Goal: Use online tool/utility: Utilize a website feature to perform a specific function

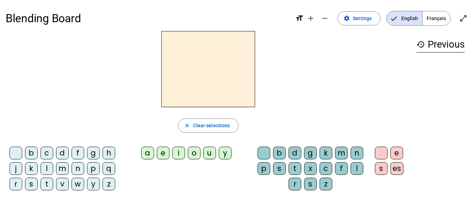
drag, startPoint x: 30, startPoint y: 155, endPoint x: 177, endPoint y: 79, distance: 165.6
click at [177, 79] on div "close Clear selections b c d f g h j k l m n p q r s t v w y z a e i o u y b d …" at bounding box center [208, 113] width 405 height 165
click at [177, 79] on h2 at bounding box center [208, 69] width 94 height 76
click at [282, 149] on div "b" at bounding box center [279, 153] width 13 height 13
click at [293, 150] on div "d" at bounding box center [295, 153] width 13 height 13
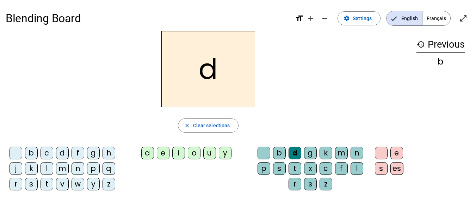
click at [317, 155] on div "g" at bounding box center [310, 153] width 13 height 13
click at [339, 158] on div "m" at bounding box center [341, 153] width 13 height 13
click at [323, 169] on div "c" at bounding box center [326, 168] width 13 height 13
click at [310, 176] on letter-bubble "x" at bounding box center [312, 170] width 16 height 16
click at [205, 156] on div "u" at bounding box center [209, 153] width 13 height 13
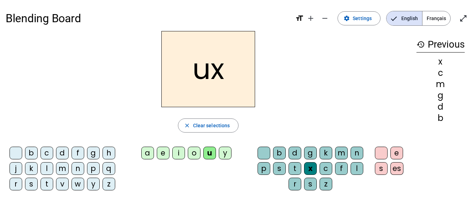
click at [170, 157] on letter-bubble "e" at bounding box center [165, 155] width 16 height 16
click at [336, 91] on div "ex" at bounding box center [208, 69] width 405 height 76
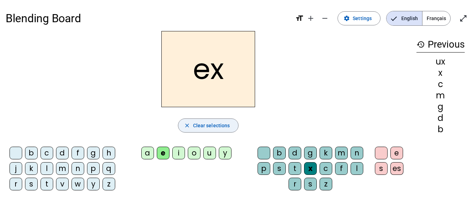
click at [209, 127] on span "Clear selections" at bounding box center [211, 125] width 37 height 8
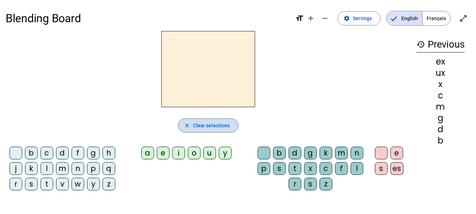
click at [209, 127] on span "Clear selections" at bounding box center [211, 125] width 37 height 8
click at [33, 151] on div "b" at bounding box center [31, 153] width 13 height 13
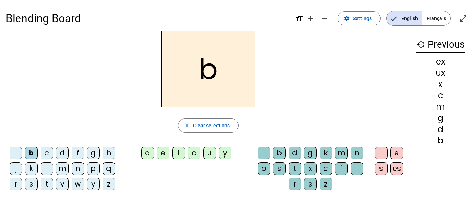
click at [143, 156] on div "a" at bounding box center [147, 153] width 13 height 13
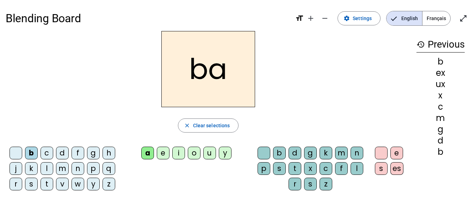
click at [60, 152] on div "d" at bounding box center [62, 153] width 13 height 13
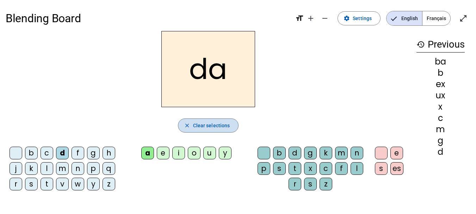
click at [208, 128] on span "Clear selections" at bounding box center [211, 125] width 37 height 8
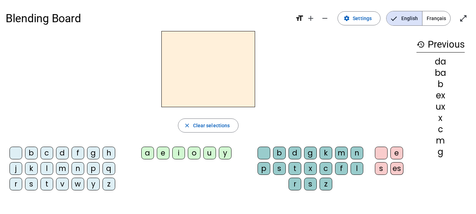
click at [35, 153] on div "b" at bounding box center [31, 153] width 13 height 13
click at [150, 152] on div "a" at bounding box center [147, 153] width 13 height 13
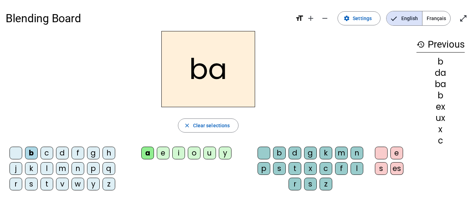
click at [276, 153] on div "b" at bounding box center [279, 153] width 13 height 13
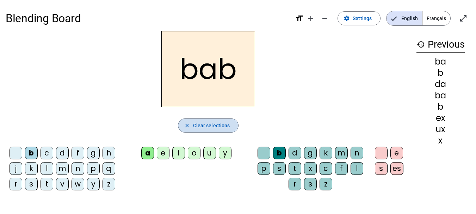
click at [198, 127] on span "Clear selections" at bounding box center [211, 125] width 37 height 8
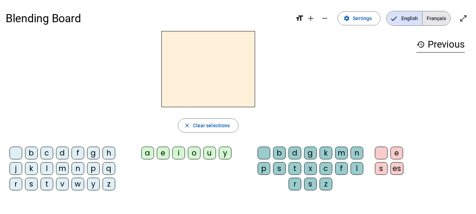
click at [439, 20] on span "Français" at bounding box center [437, 18] width 28 height 14
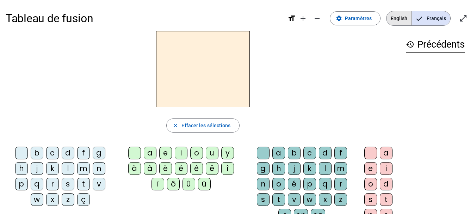
click at [396, 14] on span "English" at bounding box center [399, 18] width 25 height 14
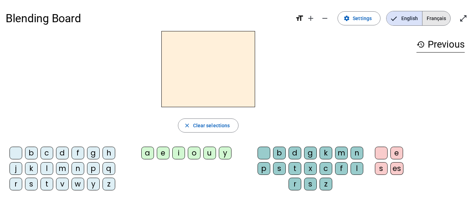
click at [433, 17] on span "Français" at bounding box center [437, 18] width 28 height 14
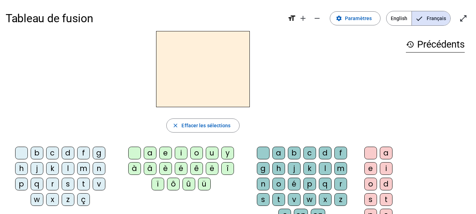
click at [42, 152] on div "b" at bounding box center [37, 153] width 13 height 13
click at [147, 154] on div "a" at bounding box center [150, 153] width 13 height 13
click at [281, 152] on div "a" at bounding box center [278, 153] width 13 height 13
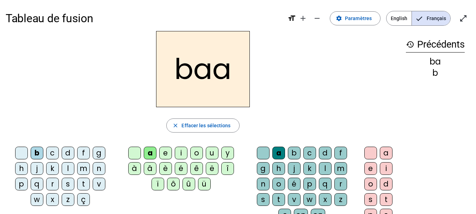
click at [285, 150] on letter-bubble "a" at bounding box center [280, 155] width 16 height 16
click at [300, 152] on letter-bubble "b" at bounding box center [296, 155] width 16 height 16
click at [380, 157] on div "a" at bounding box center [386, 153] width 13 height 13
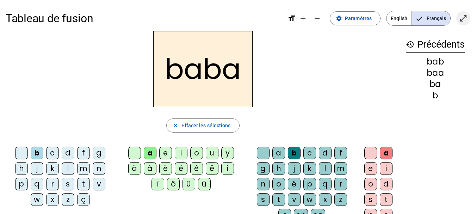
click at [466, 18] on mat-icon "open_in_full" at bounding box center [463, 18] width 8 height 8
